Goal: Check status

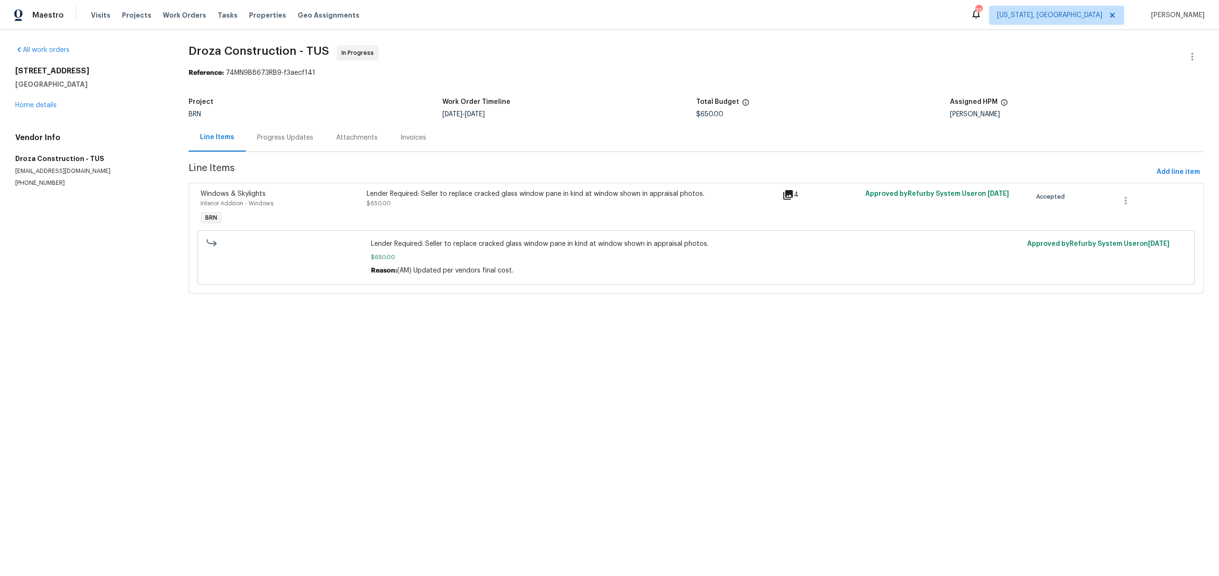
click at [278, 132] on div "Progress Updates" at bounding box center [285, 137] width 79 height 28
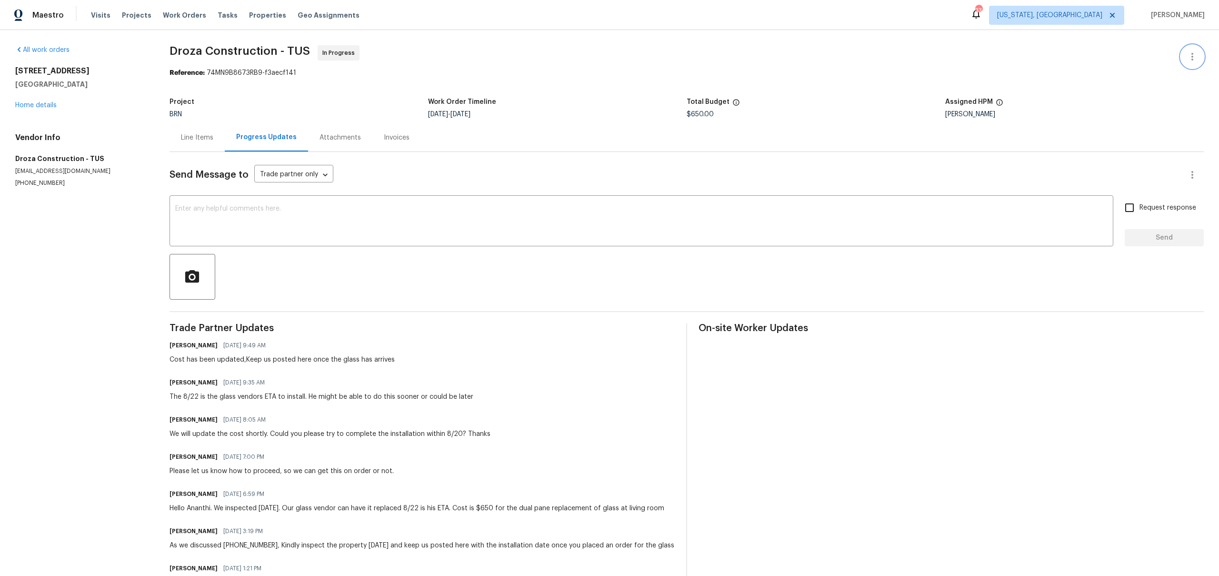
click at [1194, 55] on icon "button" at bounding box center [1191, 56] width 11 height 11
click at [327, 112] on div at bounding box center [609, 288] width 1219 height 576
click at [202, 139] on div "Line Items" at bounding box center [197, 138] width 32 height 10
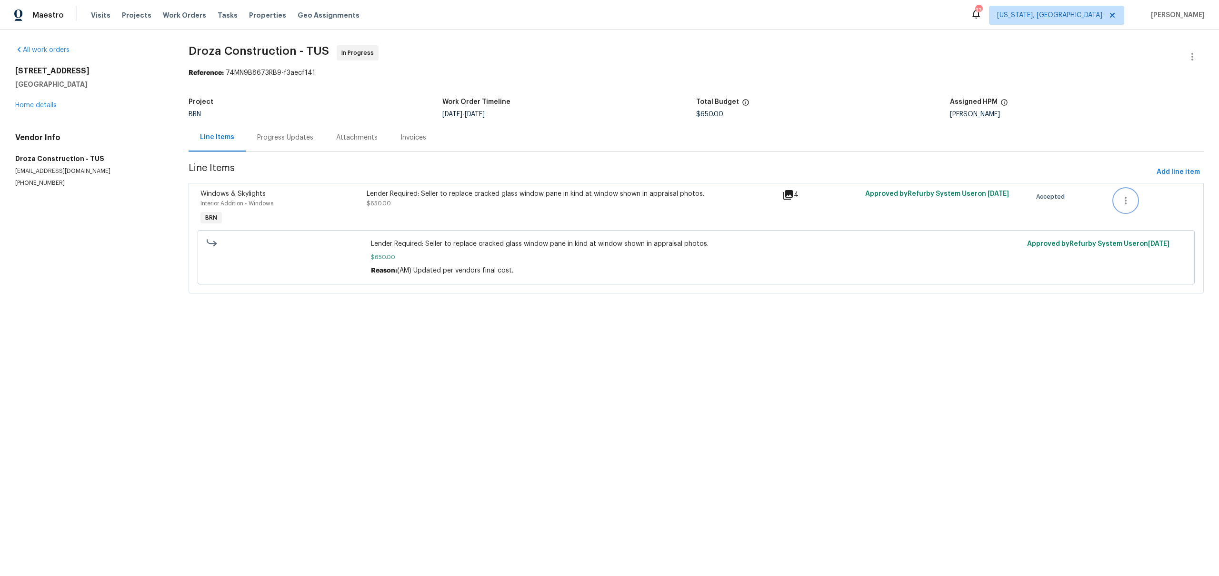
click at [1129, 207] on button "button" at bounding box center [1125, 200] width 23 height 23
click at [997, 244] on div at bounding box center [609, 288] width 1219 height 576
click at [487, 192] on div "Lender Required: Seller to replace cracked glass window pane in kind at window …" at bounding box center [572, 194] width 410 height 10
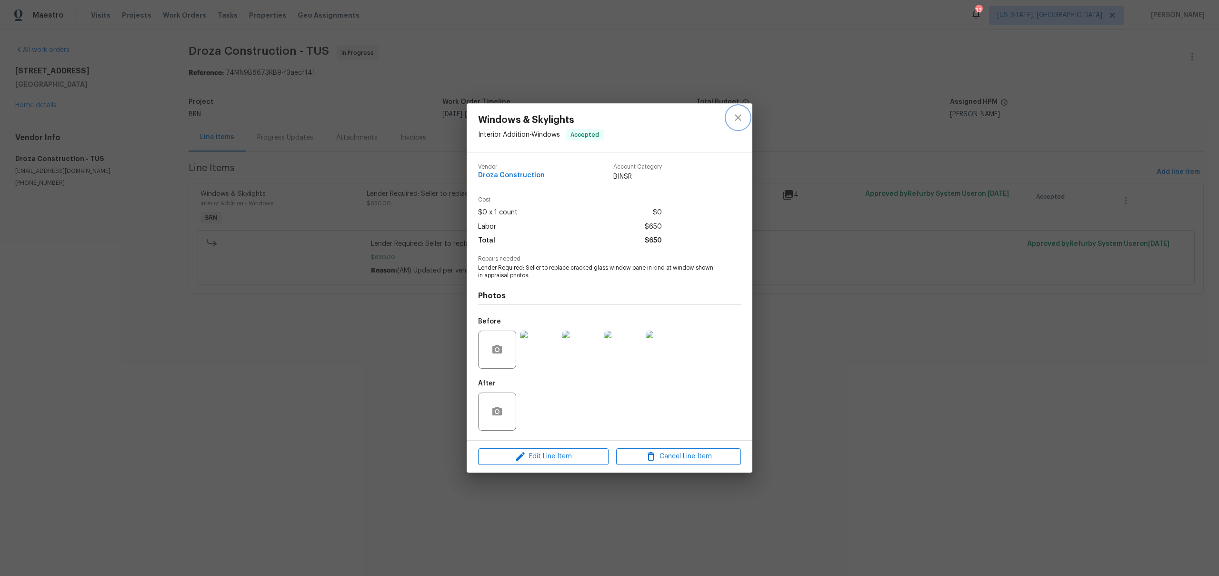
click at [745, 110] on button "close" at bounding box center [737, 117] width 23 height 23
